Goal: Information Seeking & Learning: Learn about a topic

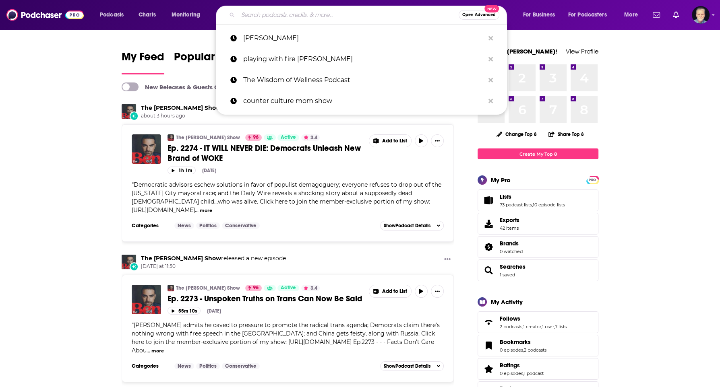
click at [370, 14] on input "Search podcasts, credits, & more..." at bounding box center [348, 14] width 221 height 13
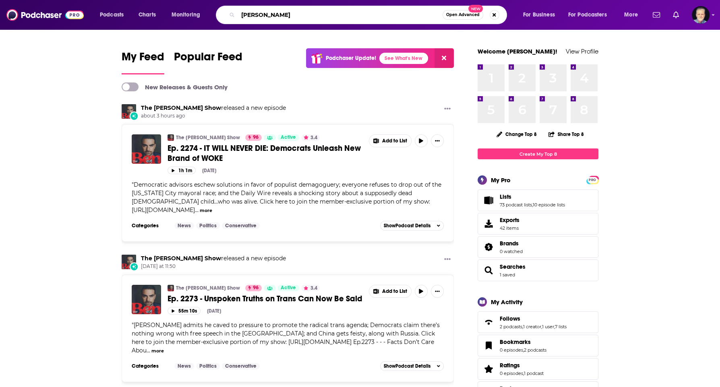
type input "shelly hankins"
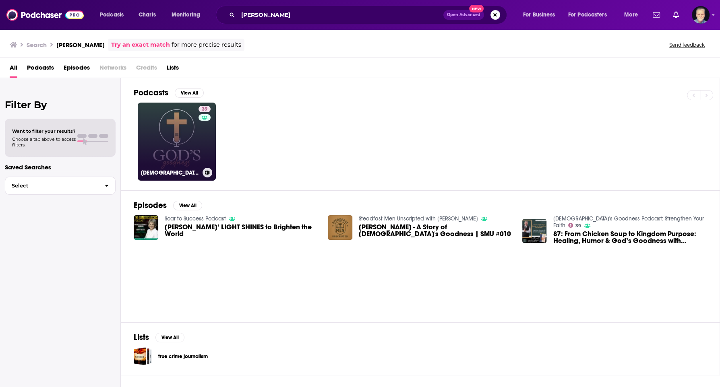
click at [177, 142] on link "39 God's Goodness Podcast: Strengthen Your Faith" at bounding box center [177, 142] width 78 height 78
